Goal: Task Accomplishment & Management: Manage account settings

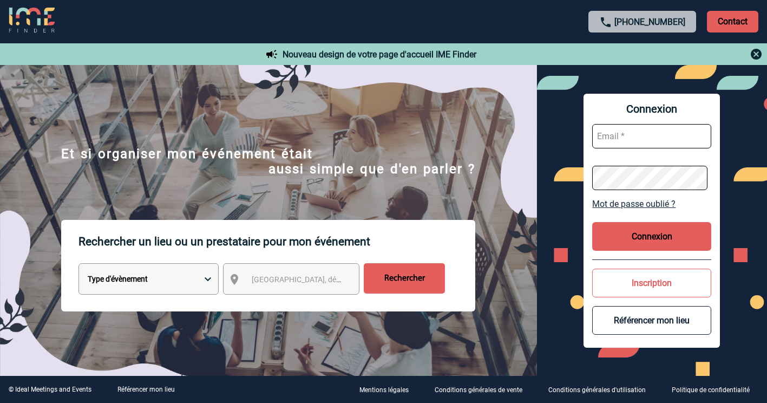
click at [642, 136] on input "text" at bounding box center [651, 136] width 119 height 24
type input "[EMAIL_ADDRESS][DOMAIN_NAME]"
click at [642, 236] on button "Connexion" at bounding box center [651, 236] width 119 height 29
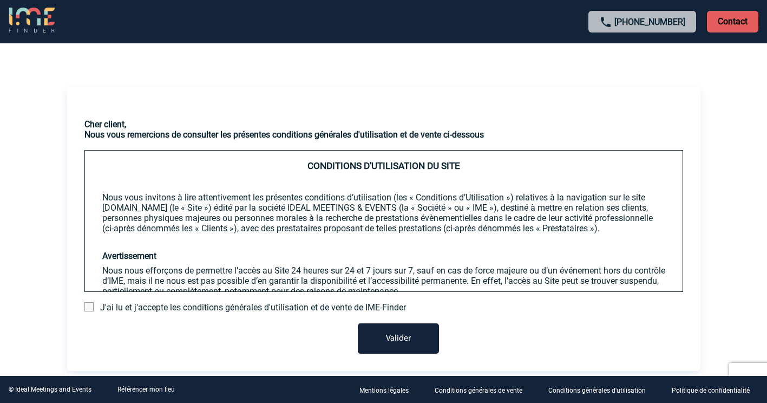
click at [202, 307] on span "J'ai lu et j'accepte les conditions générales d'utilisation et de vente de IME-…" at bounding box center [253, 307] width 306 height 10
click at [89, 307] on span at bounding box center [88, 306] width 9 height 9
click at [0, 0] on input "checkbox" at bounding box center [0, 0] width 0 height 0
click at [393, 342] on button "Valider" at bounding box center [398, 338] width 81 height 30
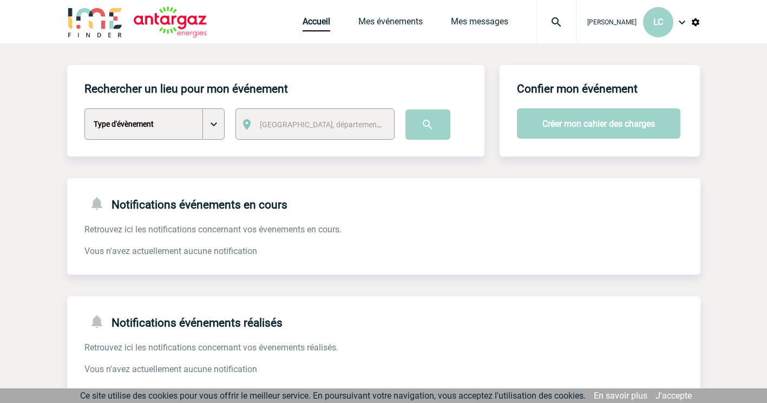
click at [680, 22] on img at bounding box center [681, 22] width 13 height 13
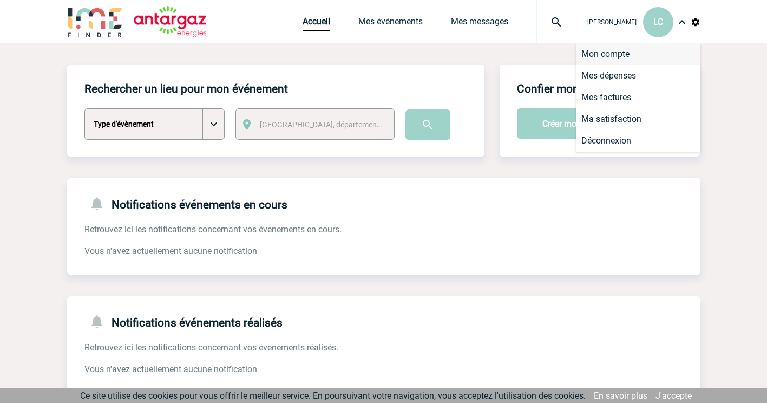
click at [606, 55] on li "Mon compte" at bounding box center [638, 54] width 124 height 22
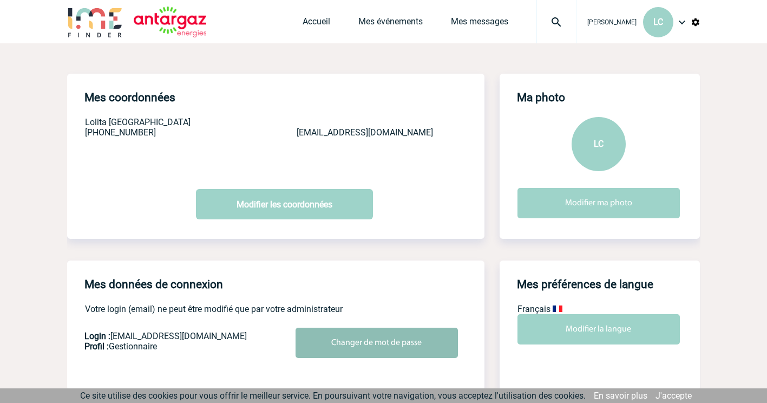
click at [386, 346] on input "Changer de mot de passe" at bounding box center [376, 342] width 162 height 30
click at [386, 346] on div at bounding box center [329, 173] width 658 height 346
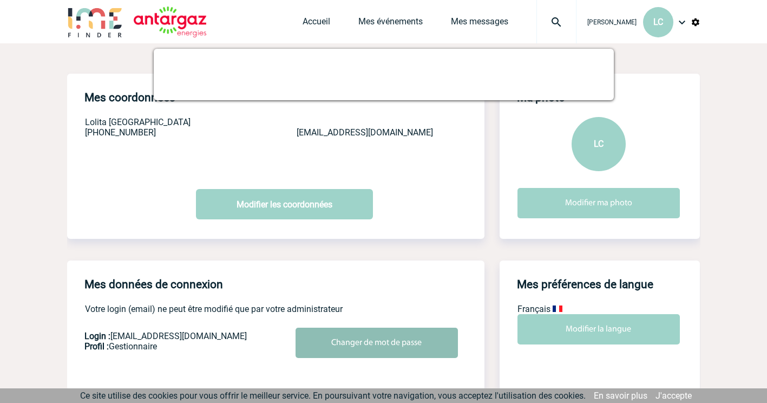
click at [379, 342] on input "Changer de mot de passe" at bounding box center [376, 342] width 162 height 30
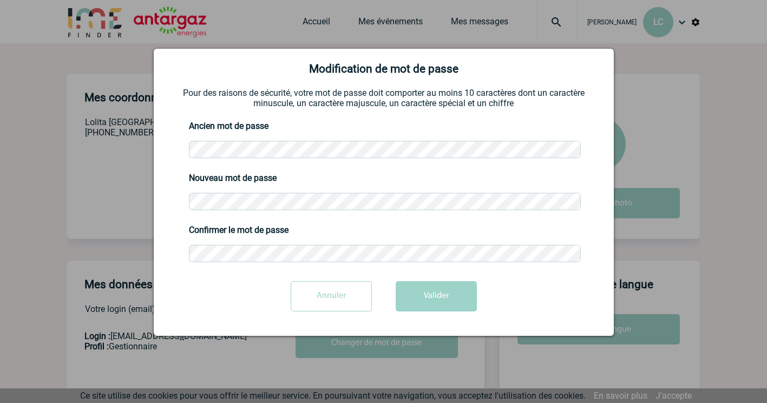
click at [133, 193] on body "Lolita CUENCA LC Accueil Mes événements 0" at bounding box center [383, 341] width 767 height 683
click at [244, 290] on div "Annuler Valider" at bounding box center [383, 300] width 433 height 38
click at [428, 301] on button "Valider" at bounding box center [435, 296] width 81 height 30
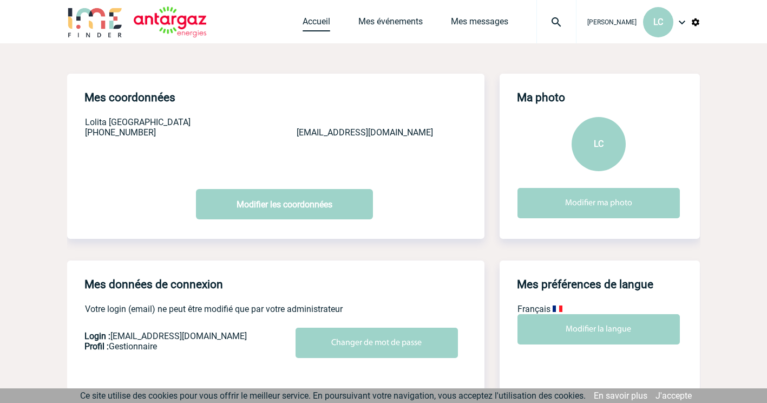
click at [307, 17] on link "Accueil" at bounding box center [316, 23] width 28 height 15
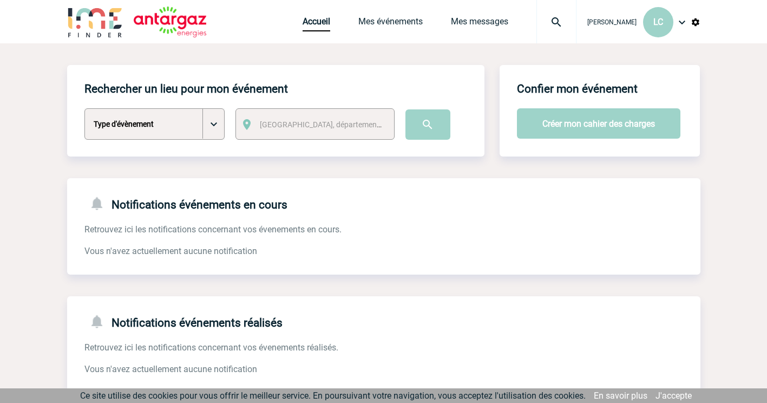
click at [680, 21] on img at bounding box center [681, 22] width 13 height 13
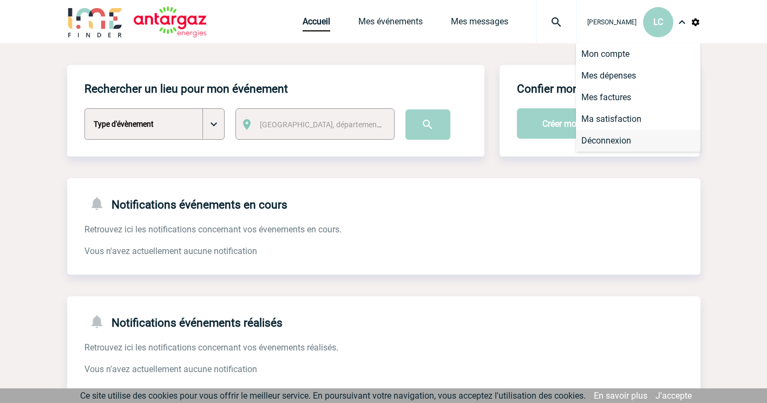
click at [603, 140] on li "Déconnexion" at bounding box center [638, 141] width 124 height 22
